Goal: Check status

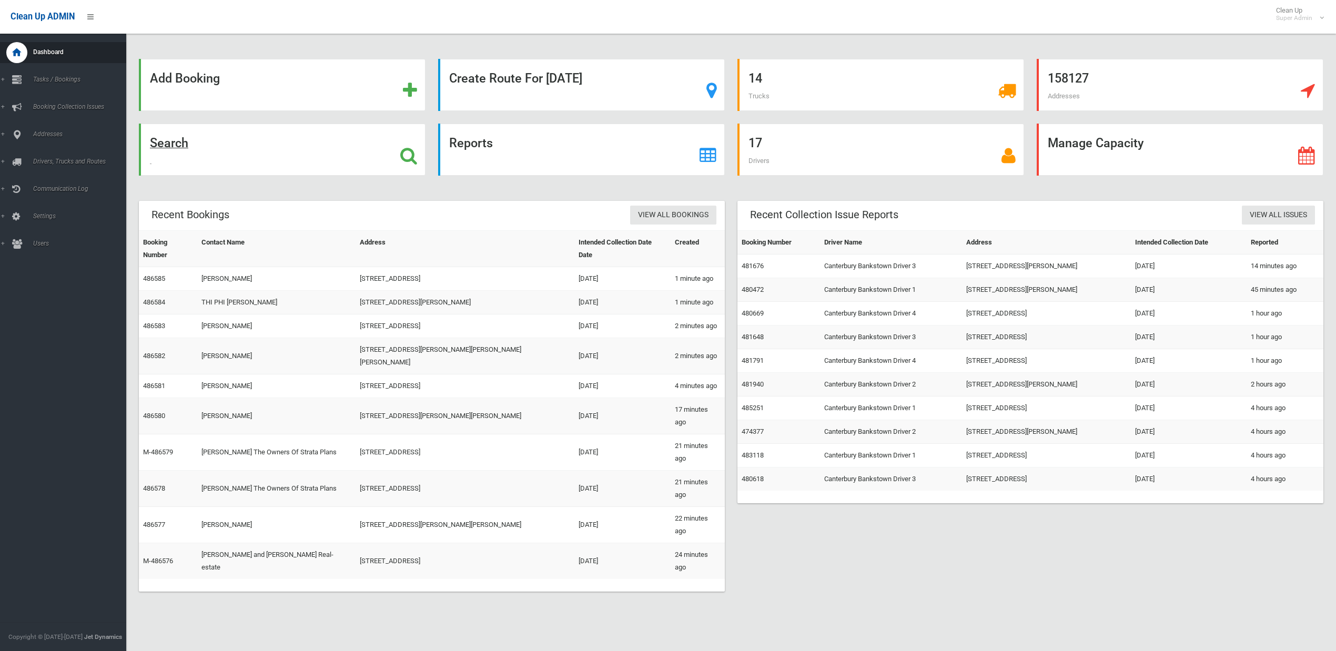
click at [171, 141] on strong "Search" at bounding box center [169, 143] width 38 height 15
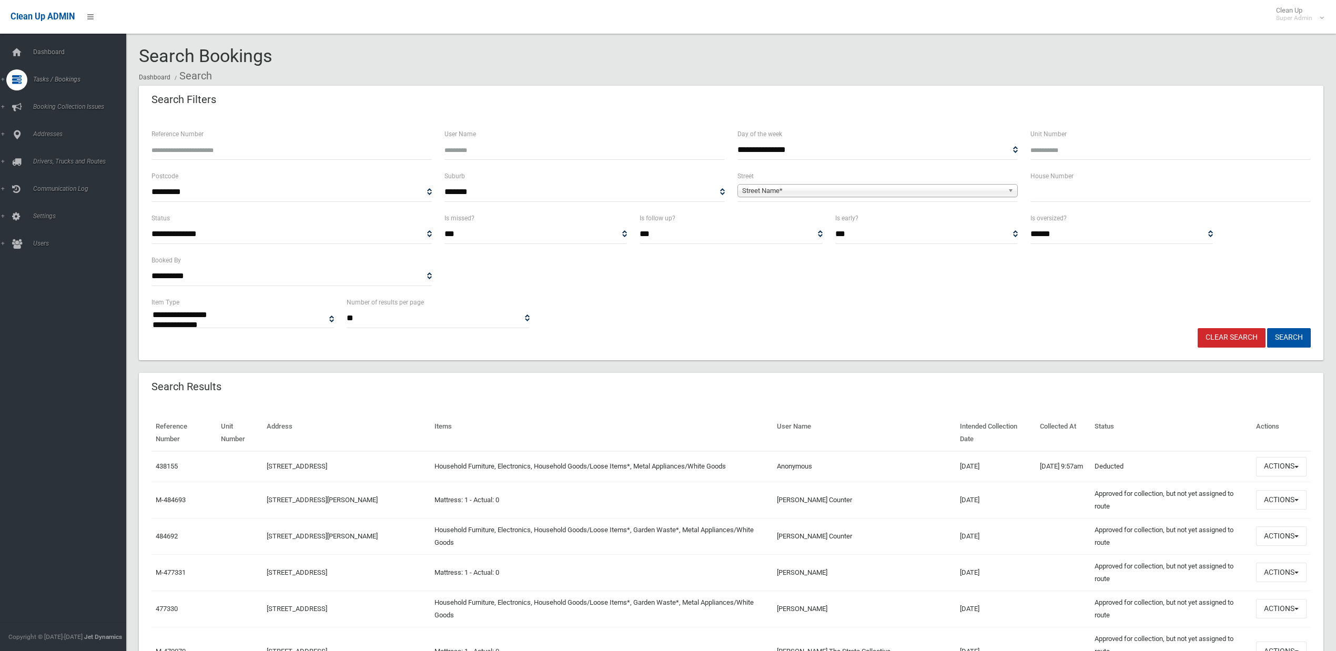
select select
click at [171, 466] on link "438155" at bounding box center [167, 466] width 22 height 8
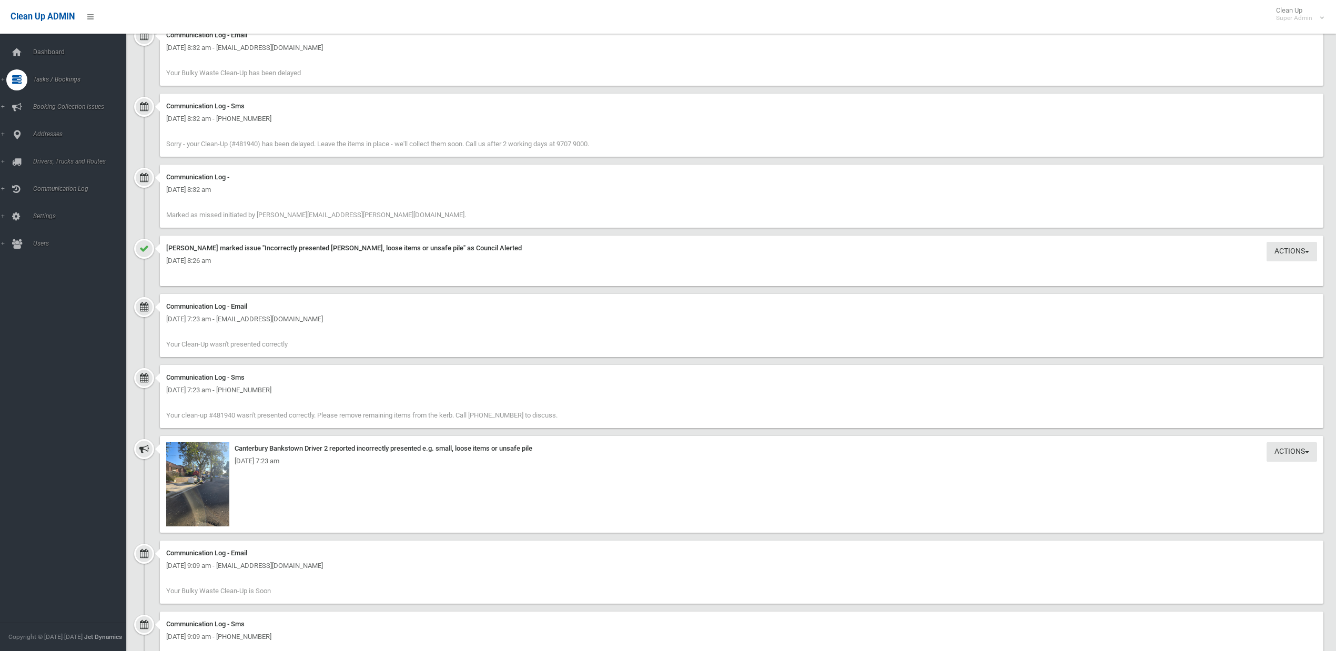
scroll to position [1192, 0]
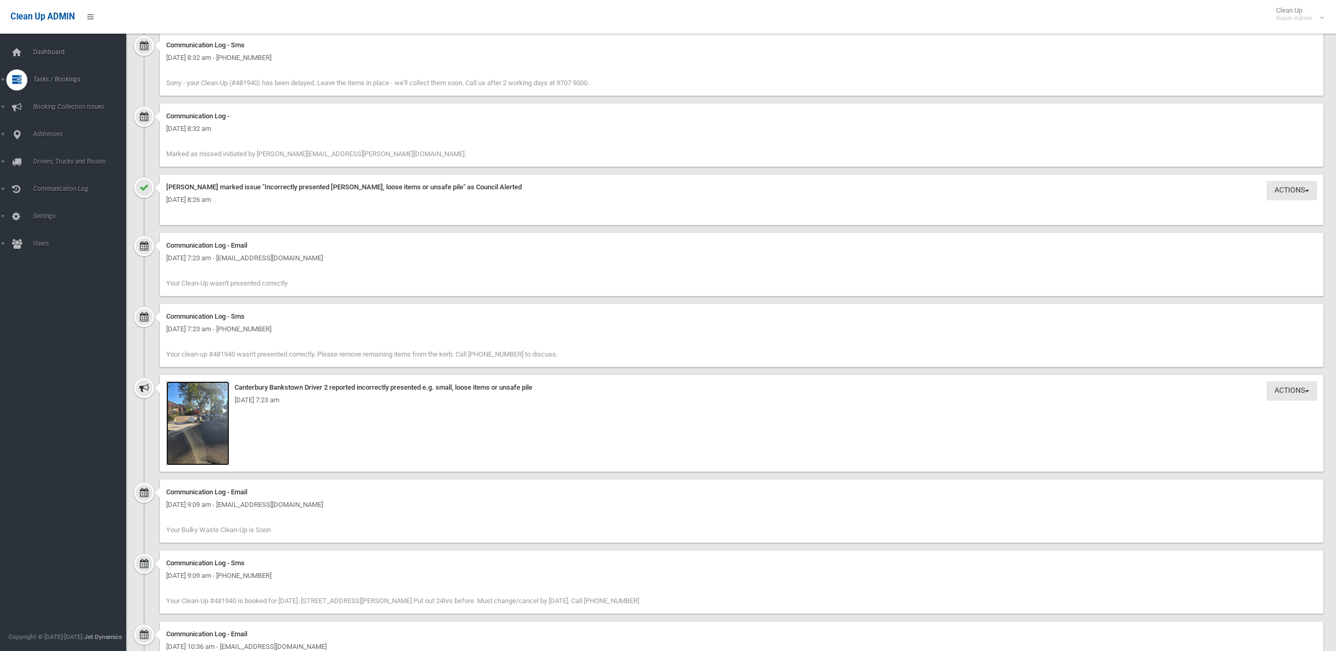
click at [209, 434] on img at bounding box center [197, 423] width 63 height 84
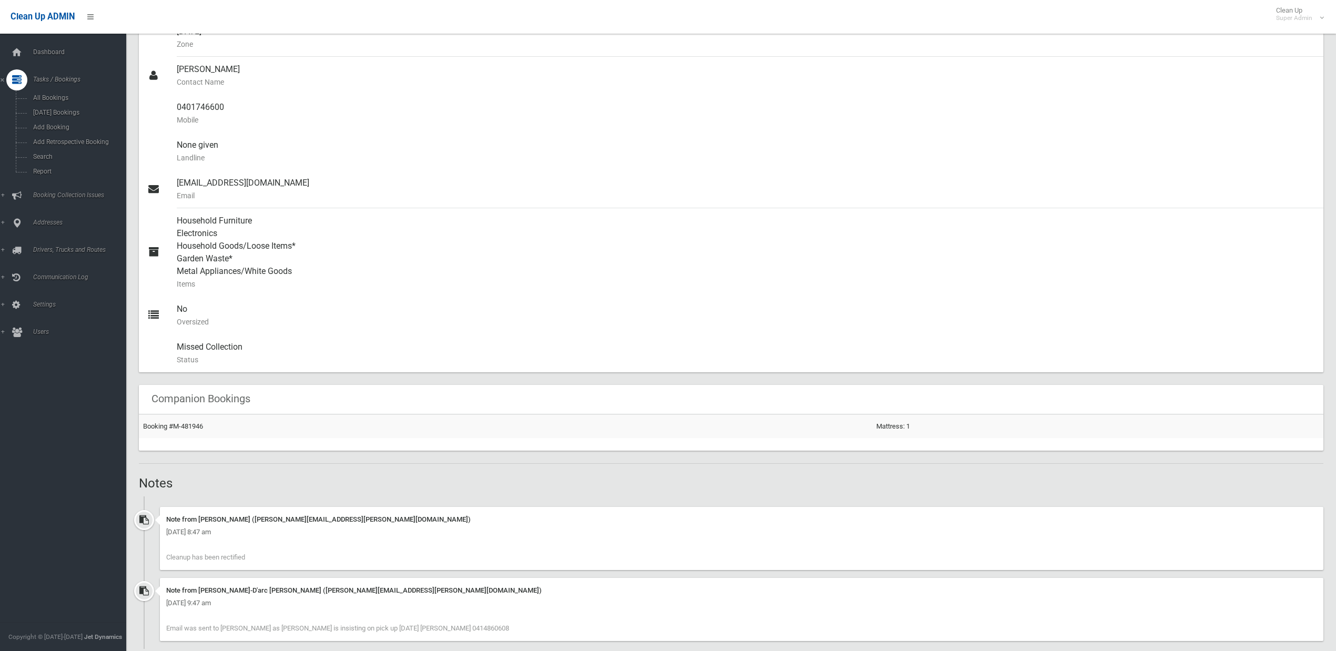
scroll to position [491, 0]
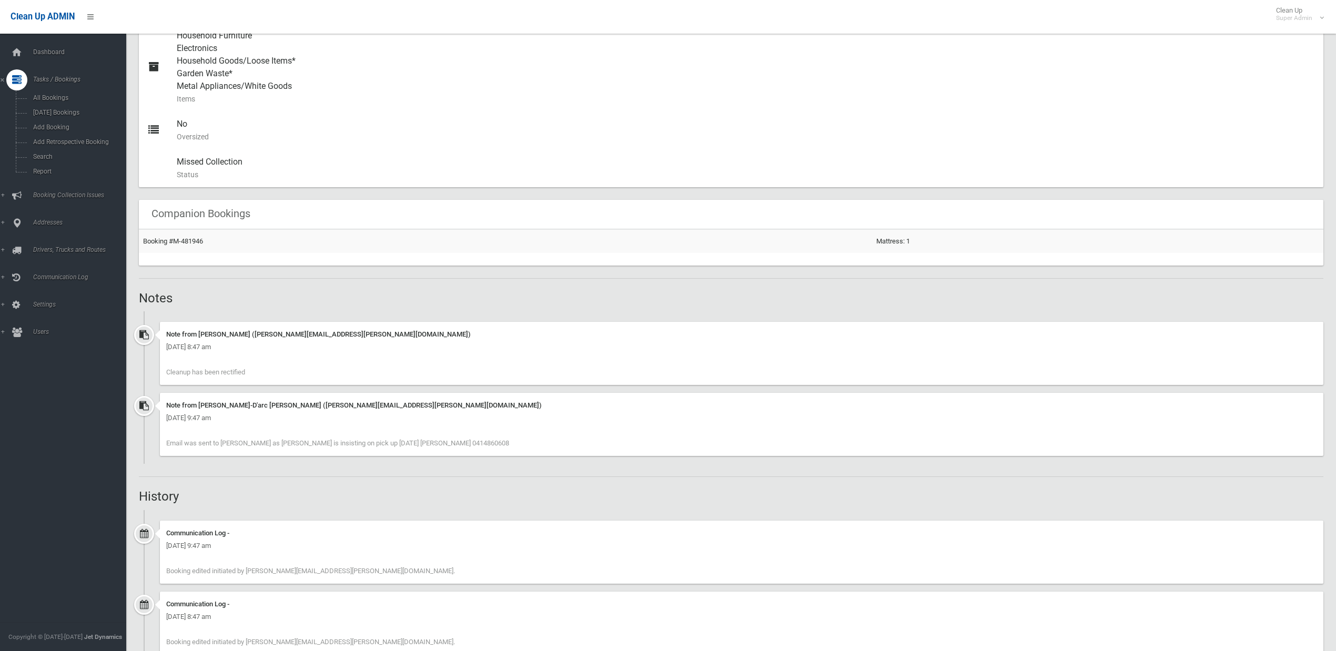
drag, startPoint x: 173, startPoint y: 372, endPoint x: 269, endPoint y: 387, distance: 97.9
click at [269, 387] on div "Note from Elissa Abboud (elissa.abboud@cbcity.nsw.gov.au) Friday 19th September…" at bounding box center [731, 357] width 1184 height 71
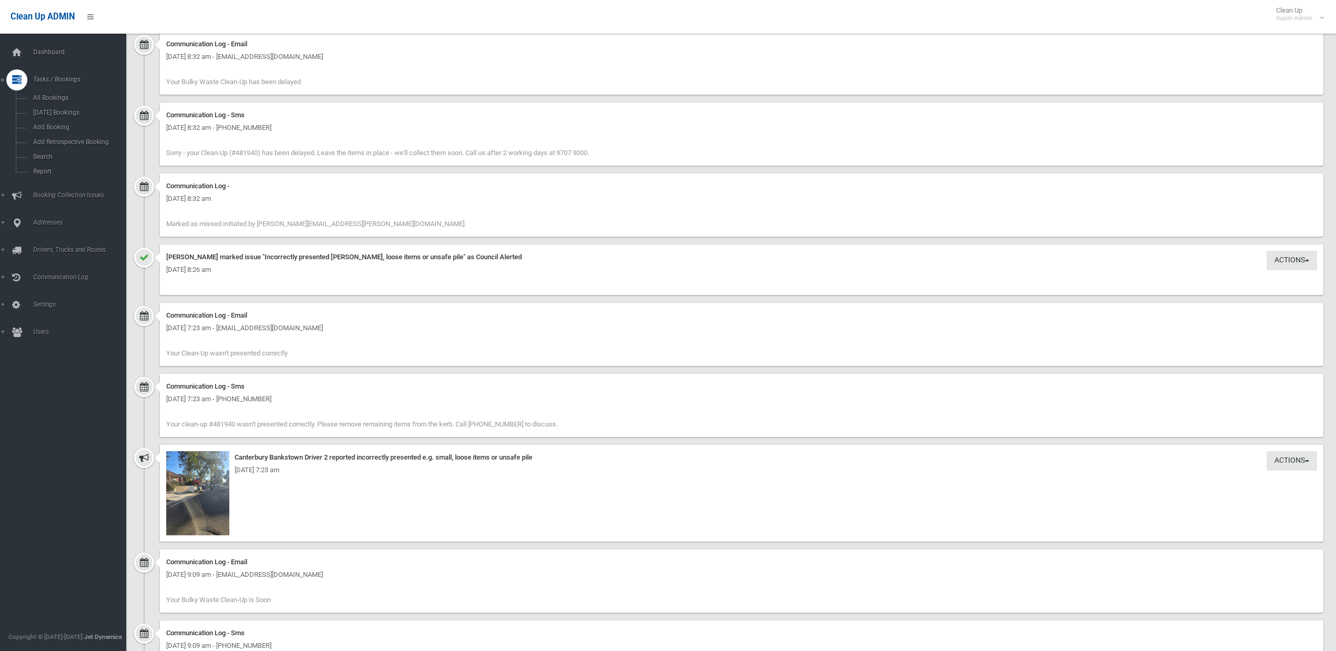
scroll to position [1324, 0]
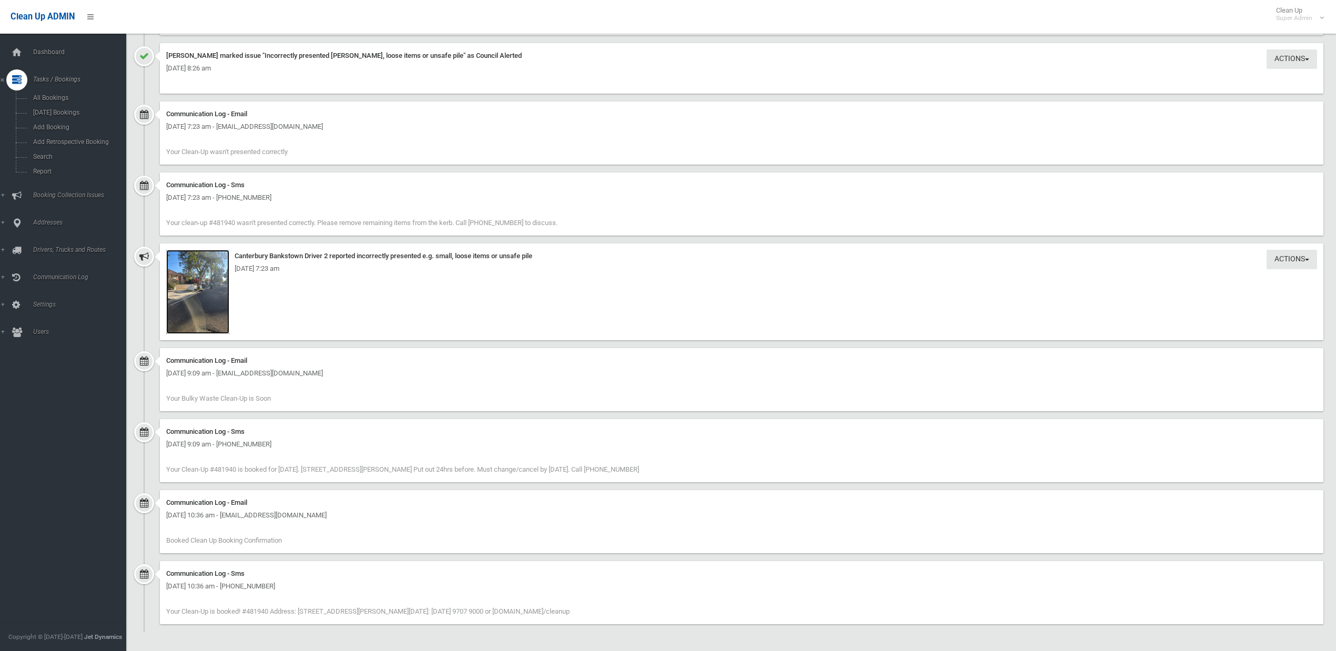
click at [202, 321] on img at bounding box center [197, 292] width 63 height 84
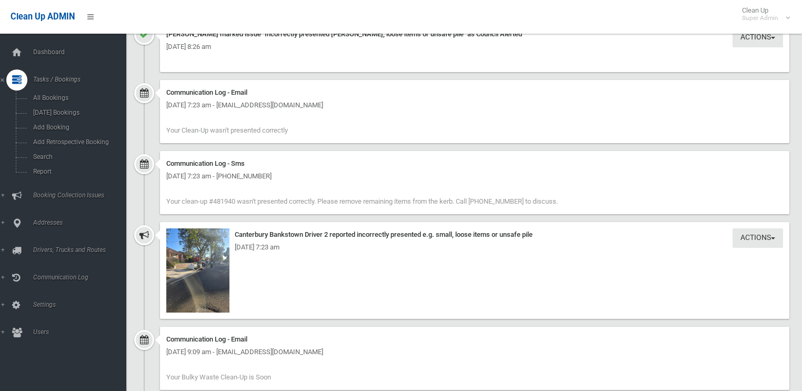
scroll to position [1431, 0]
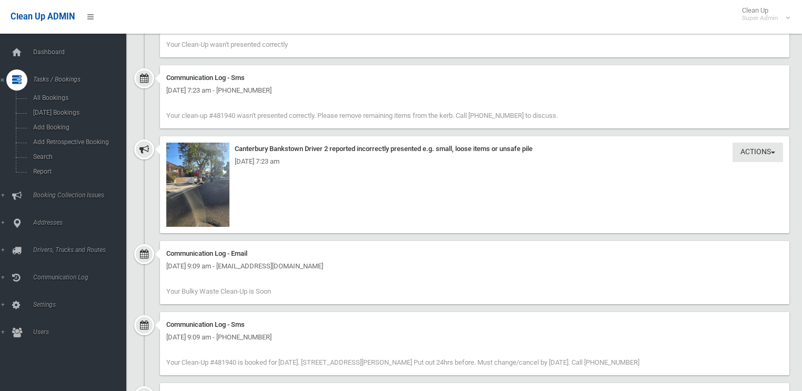
drag, startPoint x: 337, startPoint y: 146, endPoint x: 496, endPoint y: 153, distance: 159.5
click at [496, 153] on div "Canterbury Bankstown Driver 2 reported incorrectly presented e.g. small, loose …" at bounding box center [474, 149] width 616 height 13
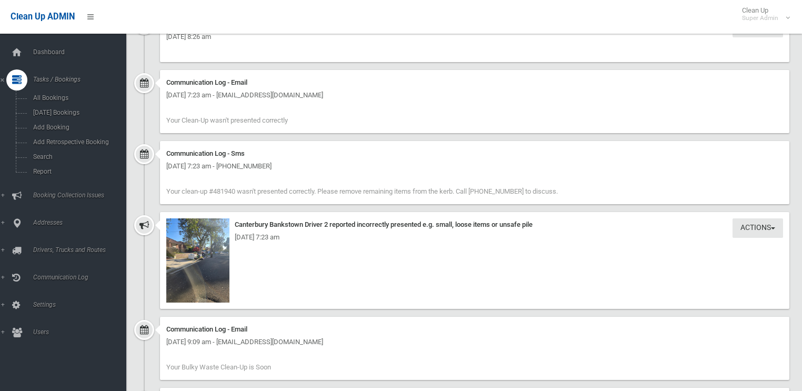
scroll to position [1346, 0]
